Goal: Information Seeking & Learning: Compare options

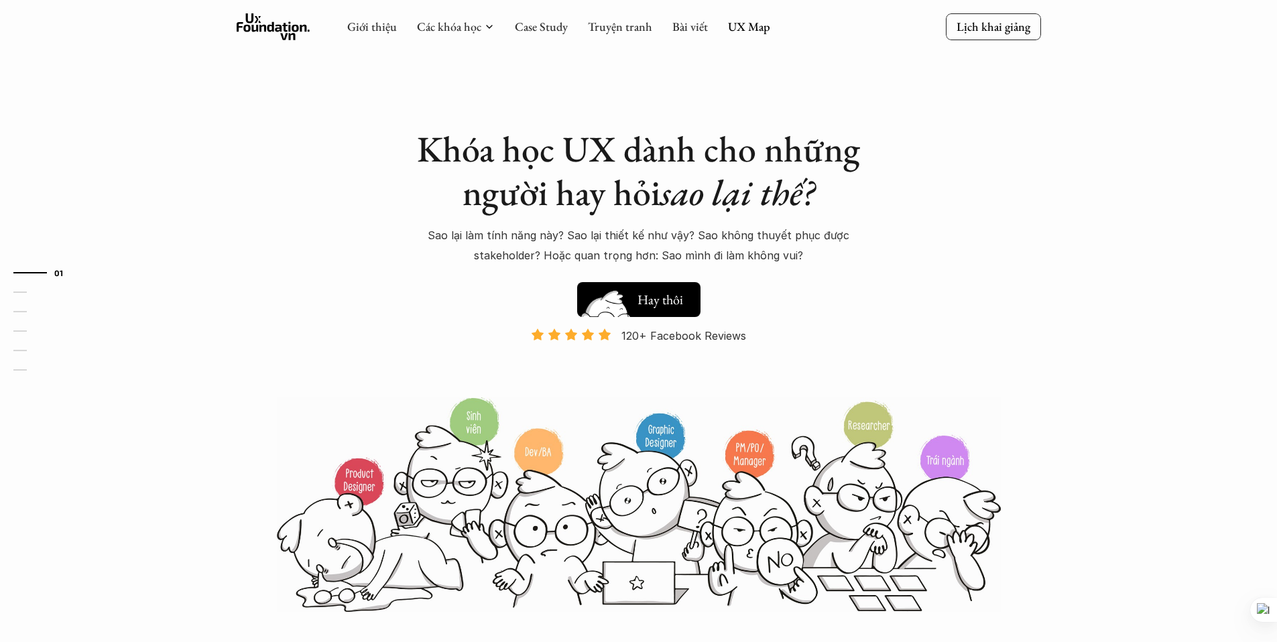
click at [621, 293] on img at bounding box center [607, 320] width 72 height 61
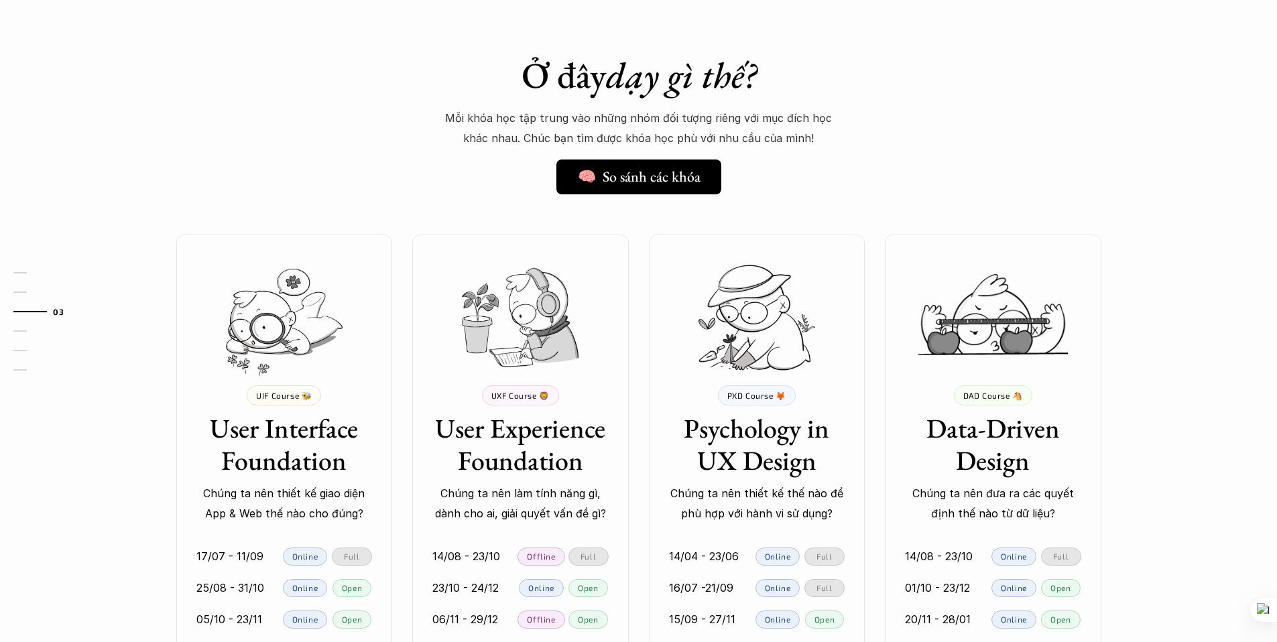
scroll to position [1020, 0]
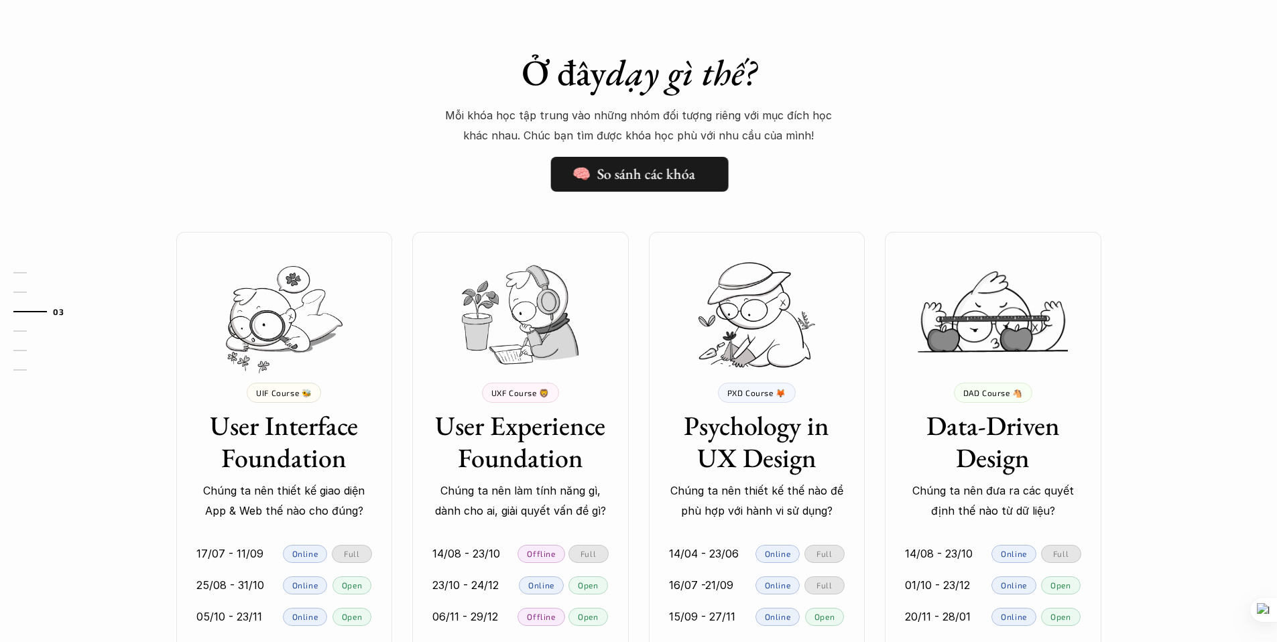
click at [625, 170] on h5 "🧠 So sánh các khóa" at bounding box center [634, 174] width 123 height 17
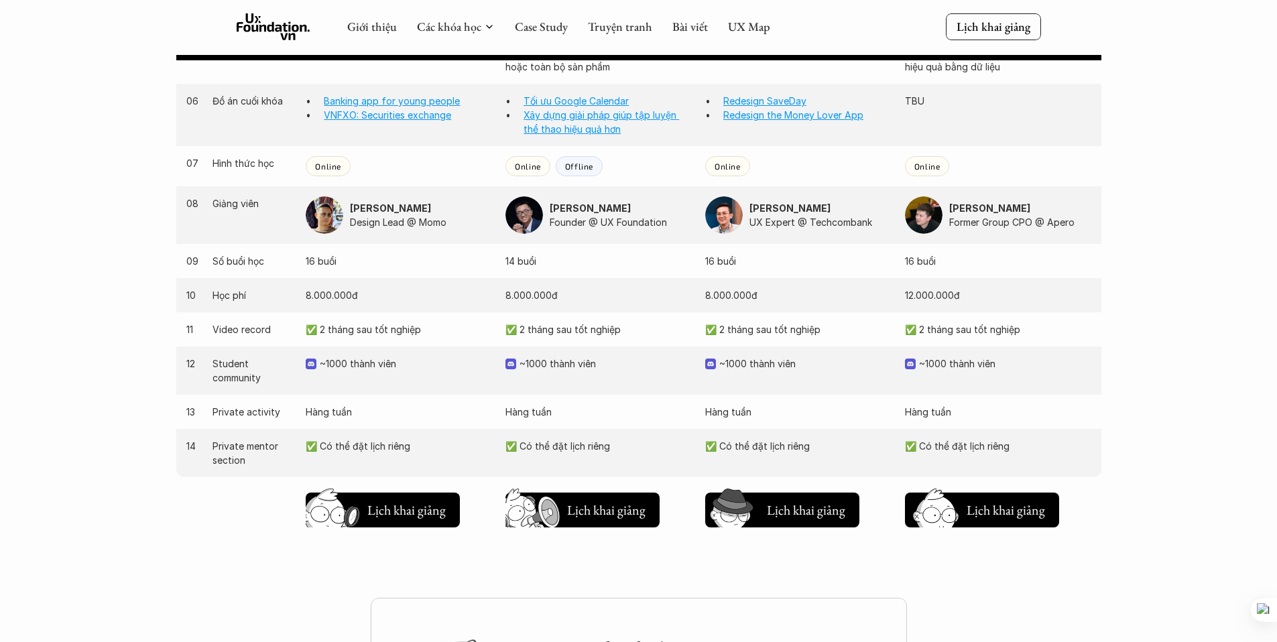
scroll to position [1242, 0]
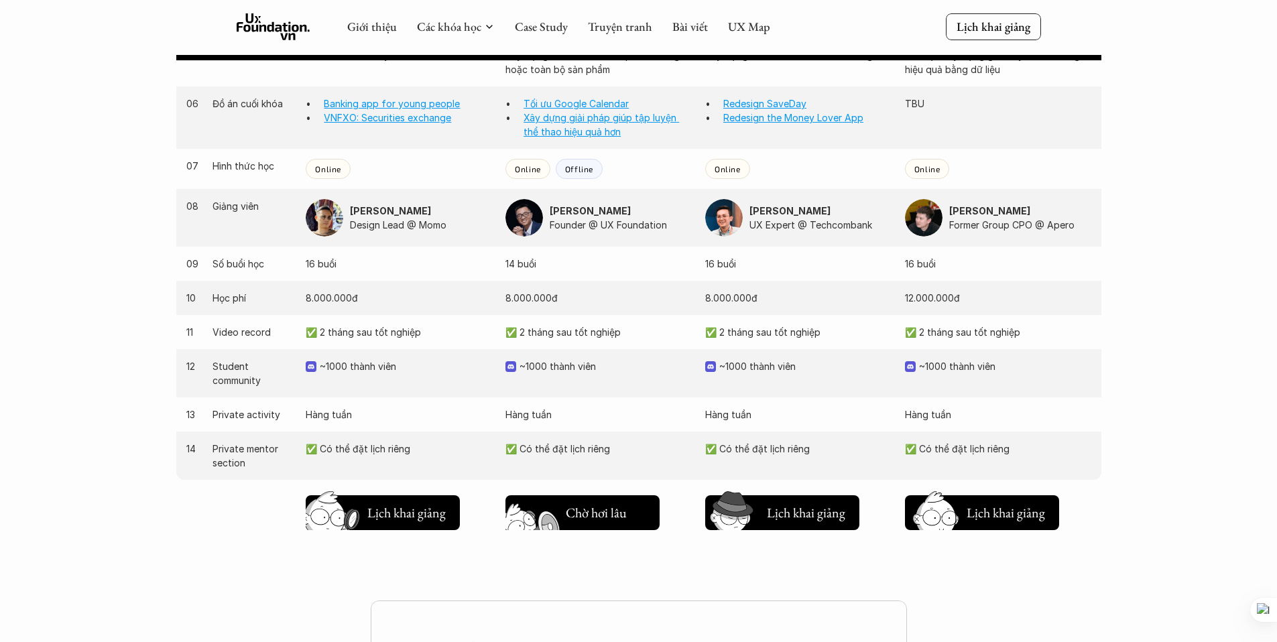
click at [558, 518] on img at bounding box center [535, 534] width 72 height 61
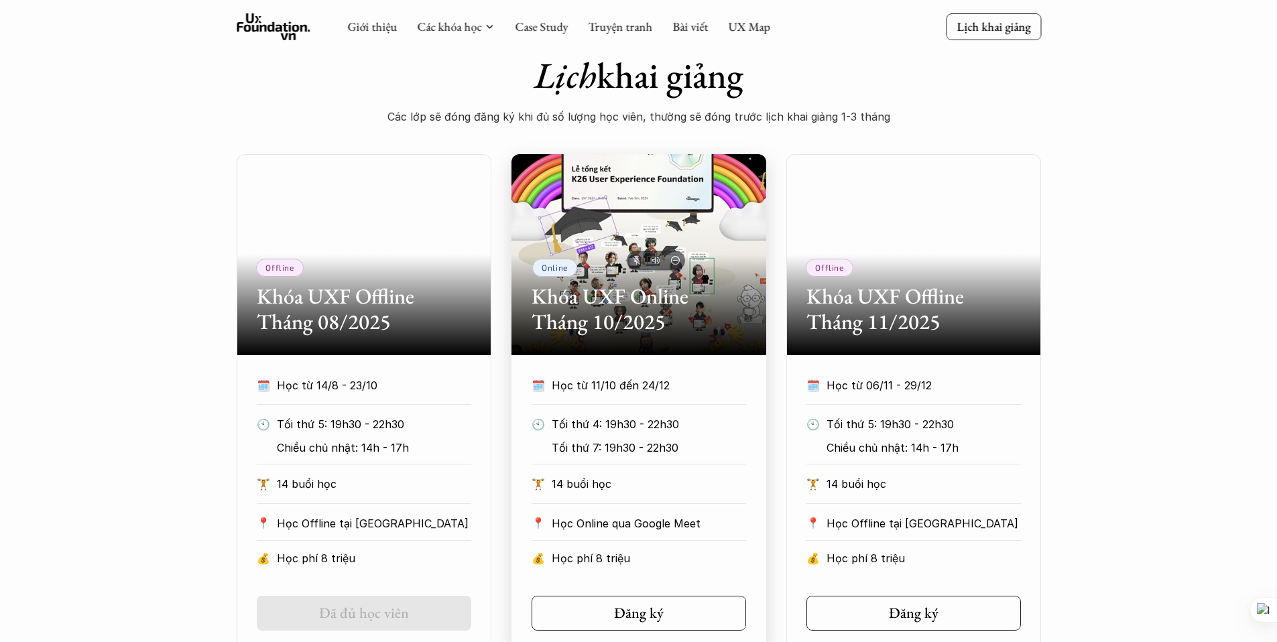
scroll to position [493, 0]
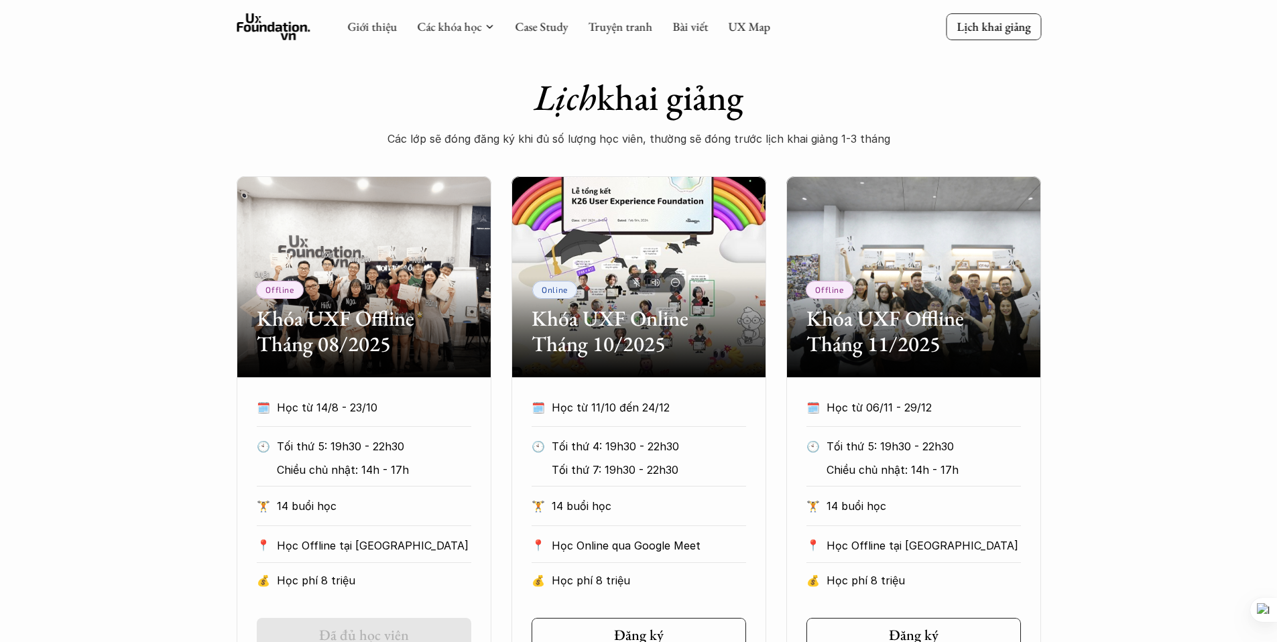
drag, startPoint x: 232, startPoint y: 11, endPoint x: 298, endPoint y: 40, distance: 71.5
click at [298, 40] on div "Giới thiệu Các khóa học Case Study Truyện tranh Bài viết UX Map Lịch khai giảng" at bounding box center [638, 27] width 1277 height 54
